Goal: Find specific page/section: Find specific page/section

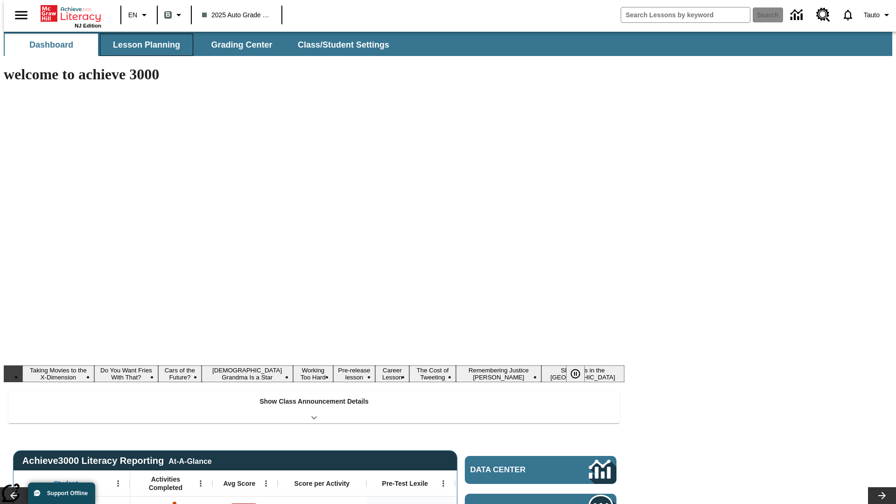
click at [143, 45] on button "Lesson Planning" at bounding box center [146, 45] width 93 height 22
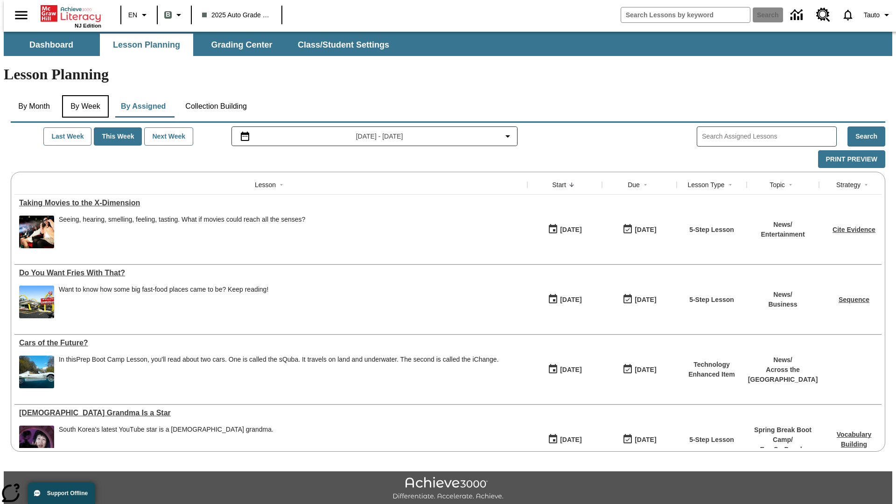
click at [84, 95] on button "By Week" at bounding box center [85, 106] width 47 height 22
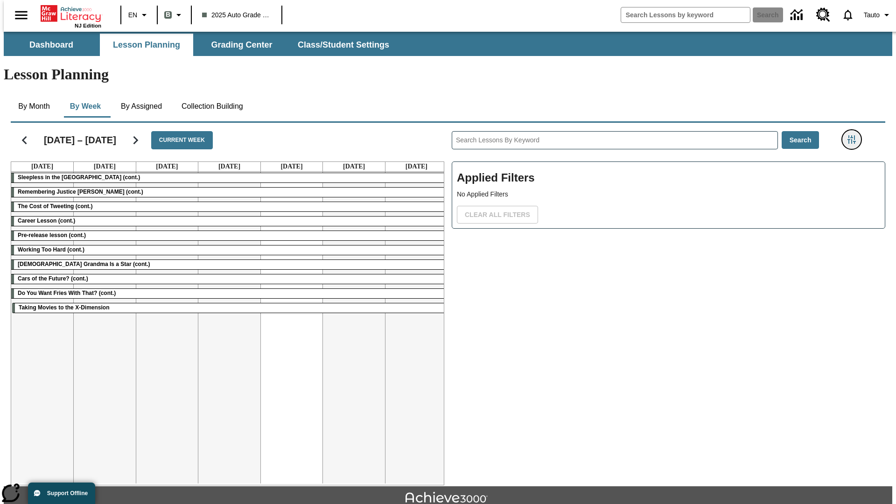
click at [854, 135] on icon "Filters Side menu" at bounding box center [851, 139] width 8 height 8
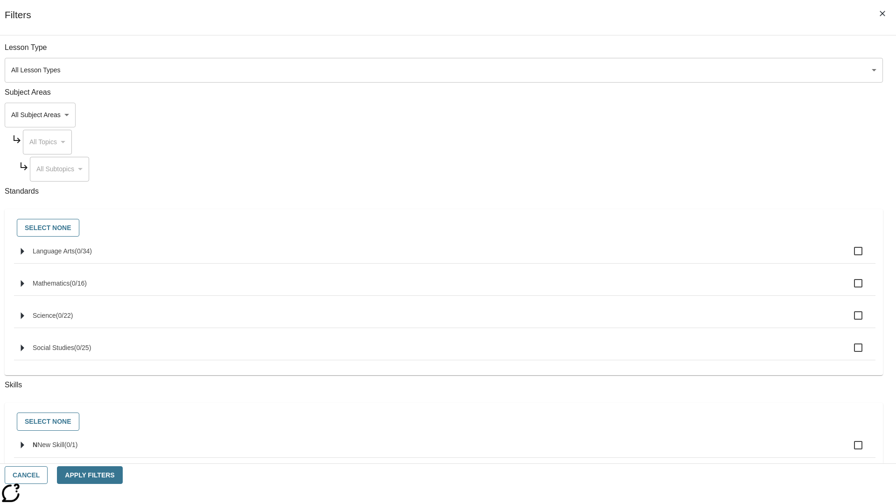
click at [672, 70] on body "Skip to main content NJ Edition EN B 2025 Auto Grade 1 B Search 0 Tauto Dashboa…" at bounding box center [448, 289] width 888 height 515
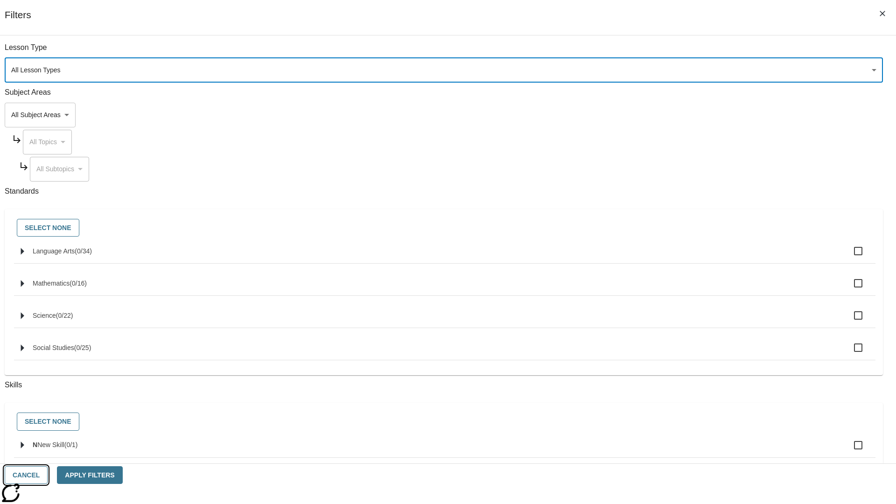
click at [48, 475] on button "Cancel" at bounding box center [26, 475] width 43 height 18
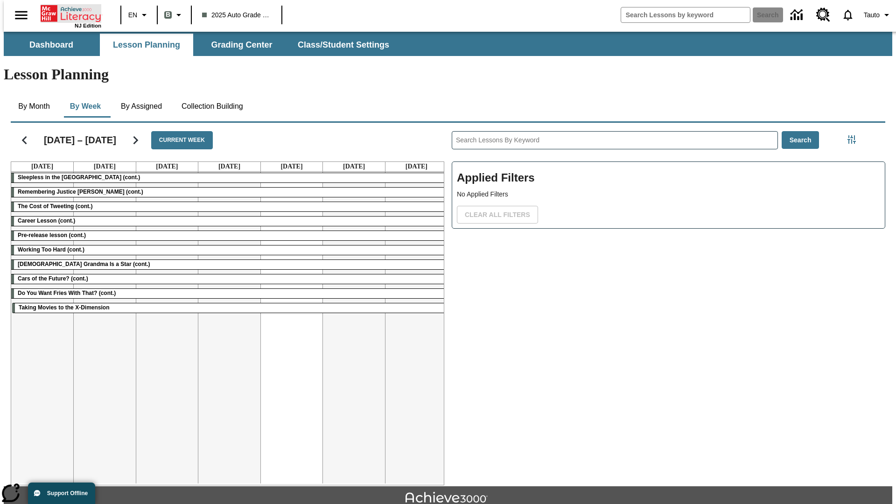
click at [67, 13] on icon "Home" at bounding box center [72, 13] width 62 height 19
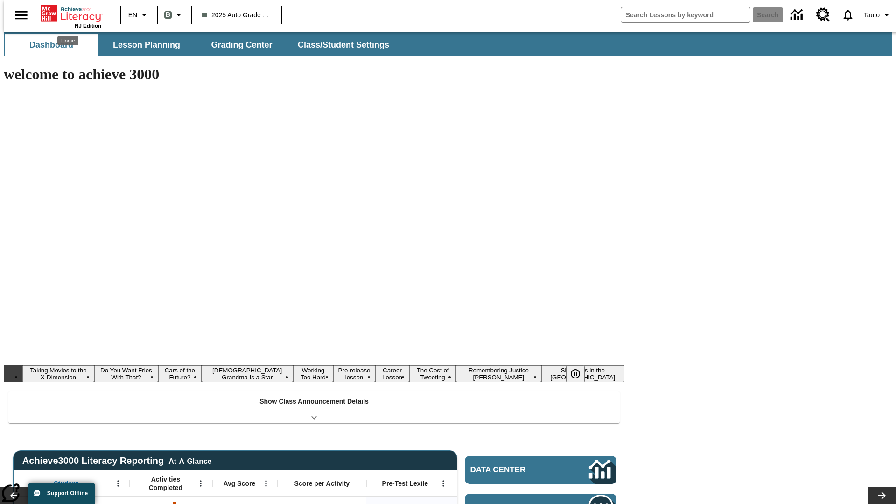
click at [143, 45] on button "Lesson Planning" at bounding box center [146, 45] width 93 height 22
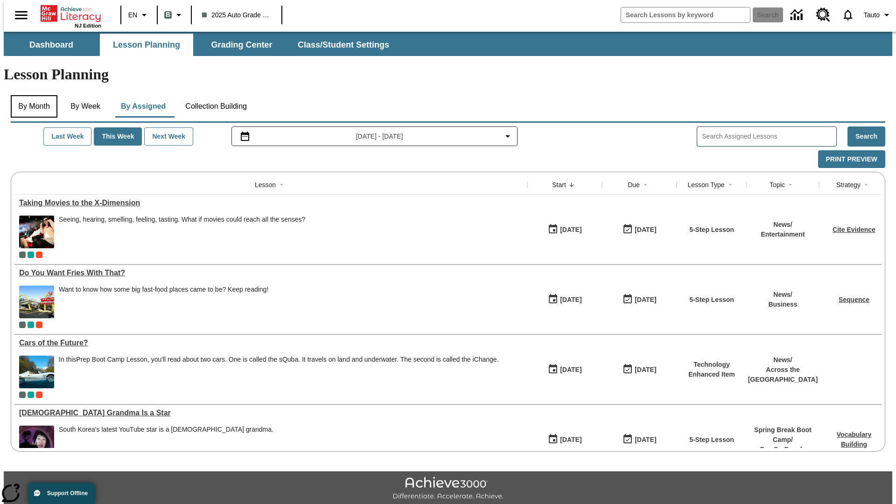
click at [31, 95] on button "By Month" at bounding box center [34, 106] width 47 height 22
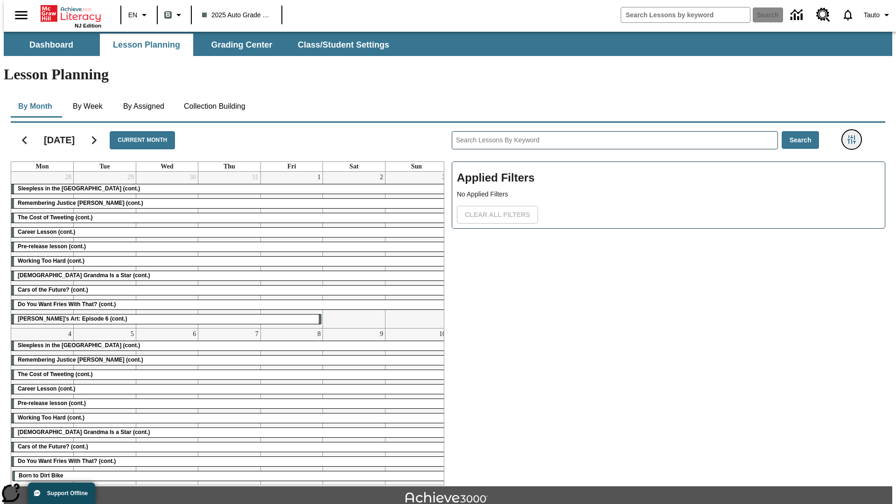
click at [854, 135] on icon "Filters Side menu" at bounding box center [851, 139] width 8 height 8
